Goal: Transaction & Acquisition: Subscribe to service/newsletter

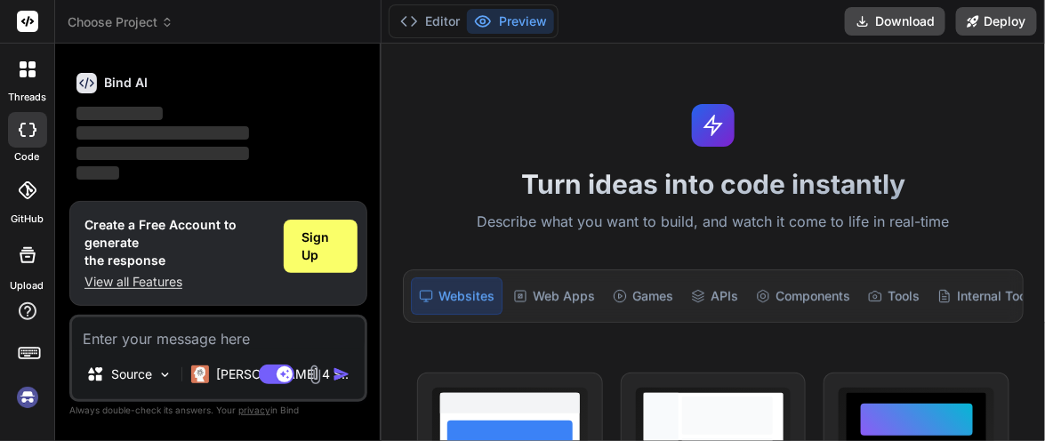
scroll to position [178, 0]
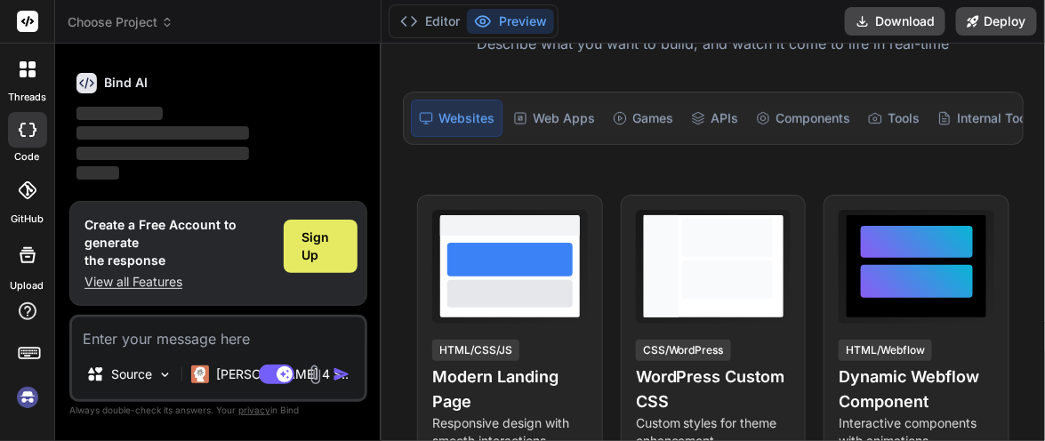
click at [319, 249] on span "Sign Up" at bounding box center [321, 247] width 38 height 36
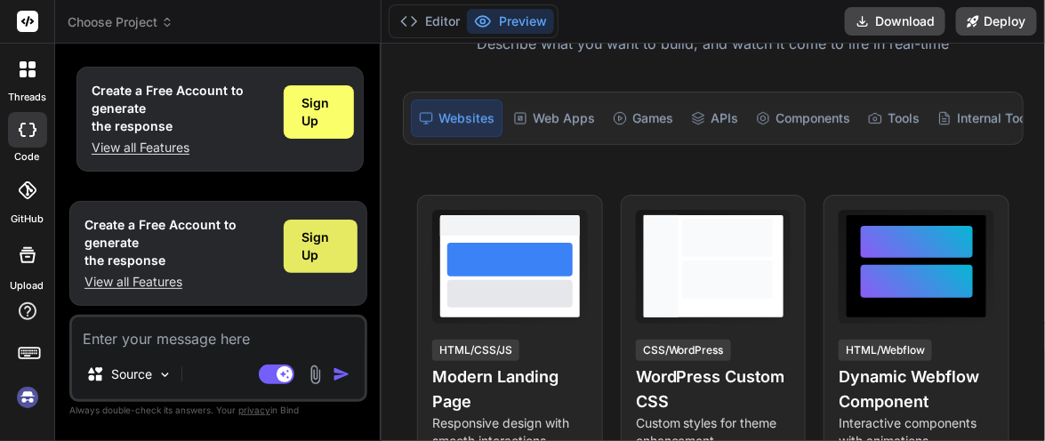
type textarea "x"
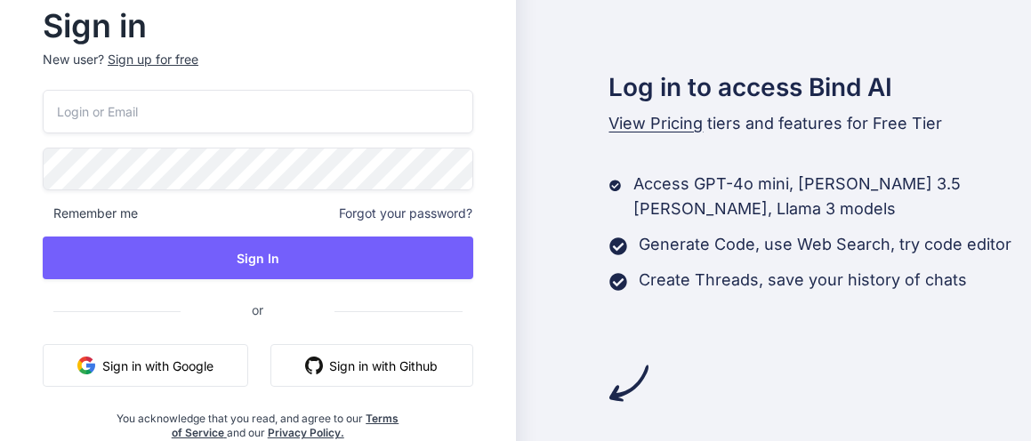
click at [157, 60] on div "Sign up for free" at bounding box center [153, 60] width 91 height 18
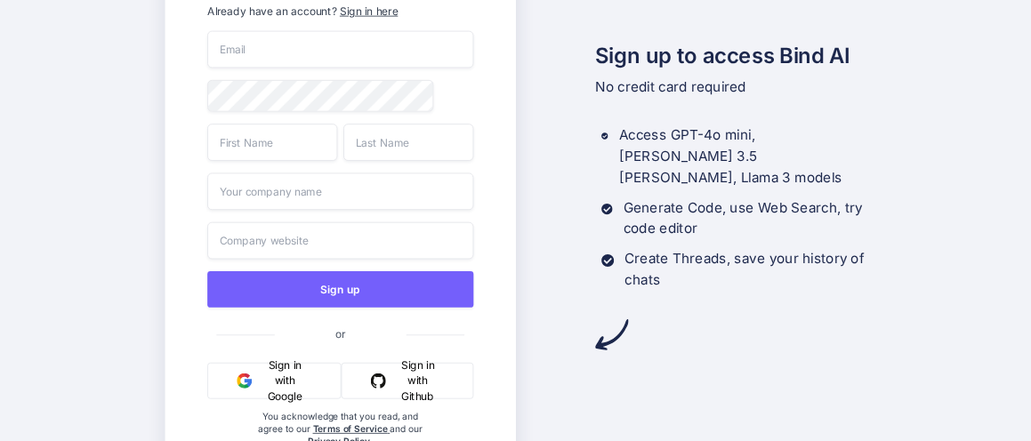
click at [273, 40] on input "email" at bounding box center [340, 48] width 266 height 37
type input "[EMAIL_ADDRESS][DOMAIN_NAME]"
click at [270, 144] on input "text" at bounding box center [272, 142] width 130 height 37
type input "dasd"
click at [415, 150] on input "text" at bounding box center [408, 142] width 130 height 37
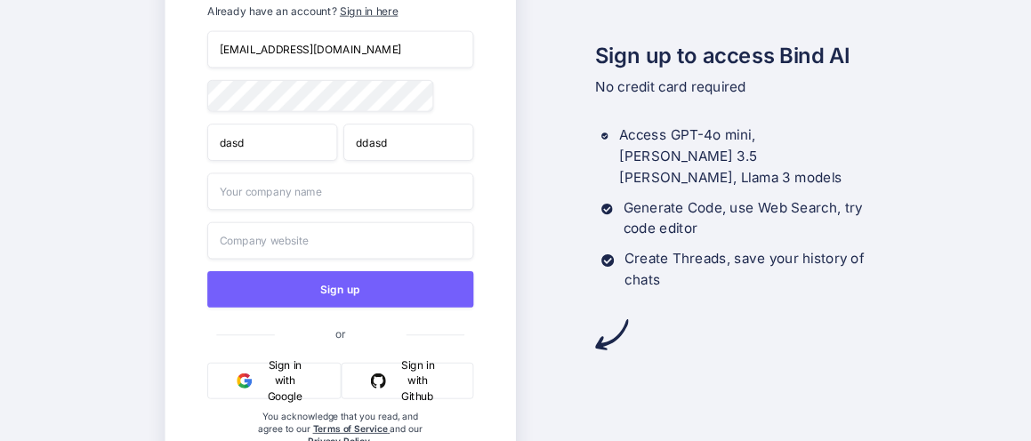
type input "ddasd"
click at [334, 188] on input "text" at bounding box center [340, 191] width 266 height 37
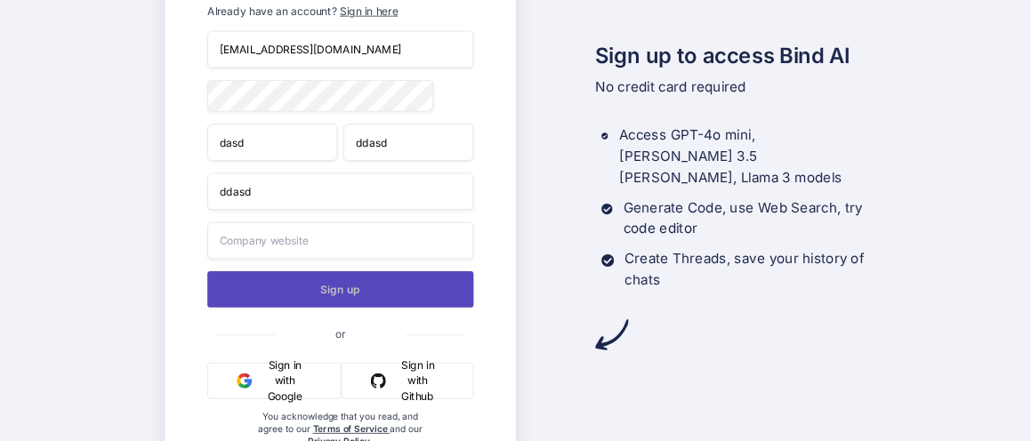
type input "ddasd"
click at [344, 289] on button "Sign up" at bounding box center [340, 288] width 266 height 36
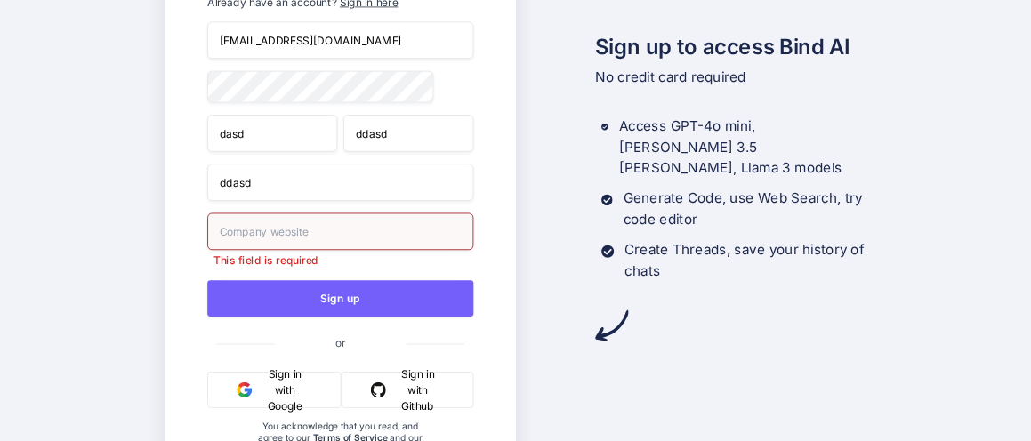
click at [313, 228] on input "text" at bounding box center [340, 231] width 266 height 37
click at [313, 228] on input "ddasd" at bounding box center [340, 231] width 266 height 37
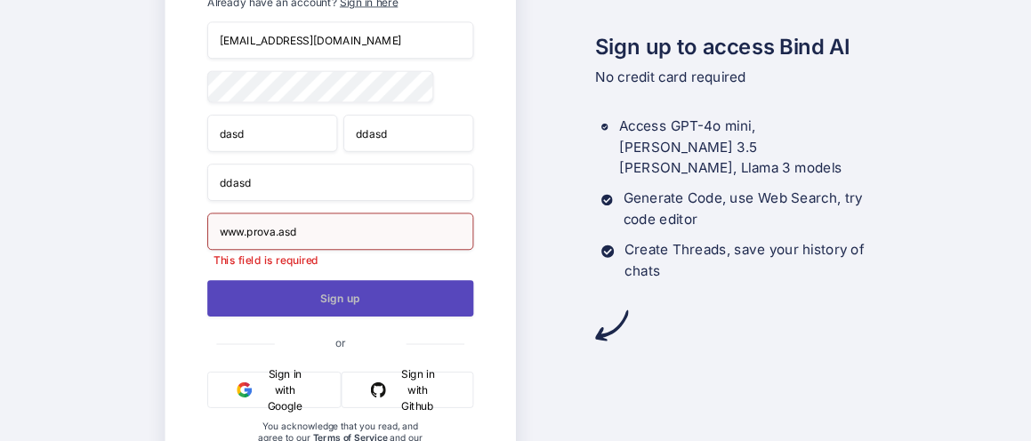
type input "www.prova.asd"
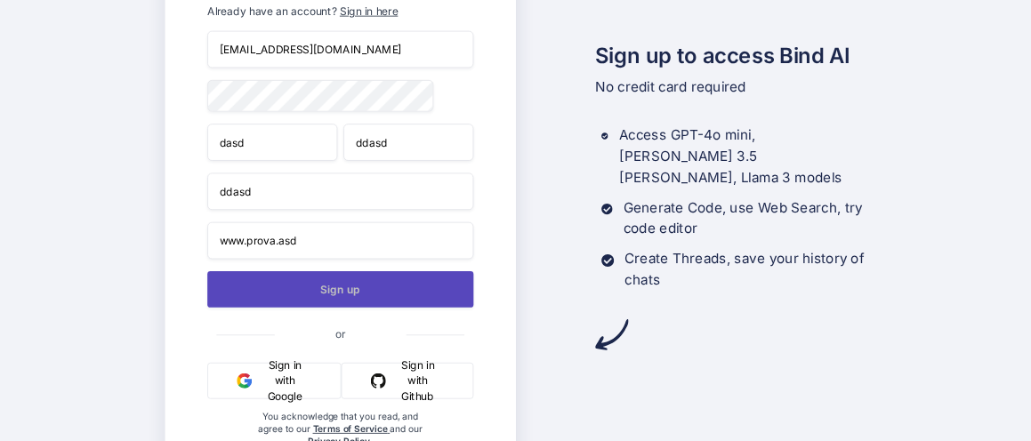
click at [322, 304] on button "Sign up" at bounding box center [340, 288] width 266 height 36
